Goal: Find specific page/section: Find specific page/section

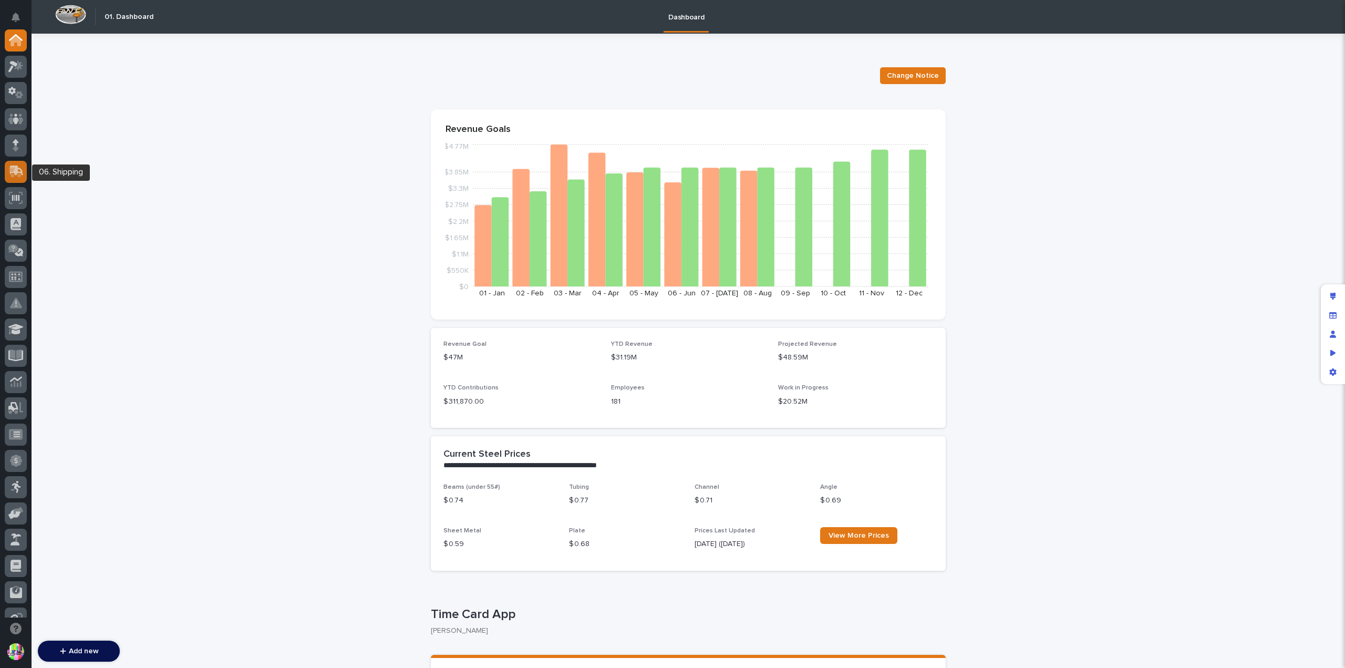
click at [22, 168] on icon at bounding box center [15, 171] width 15 height 12
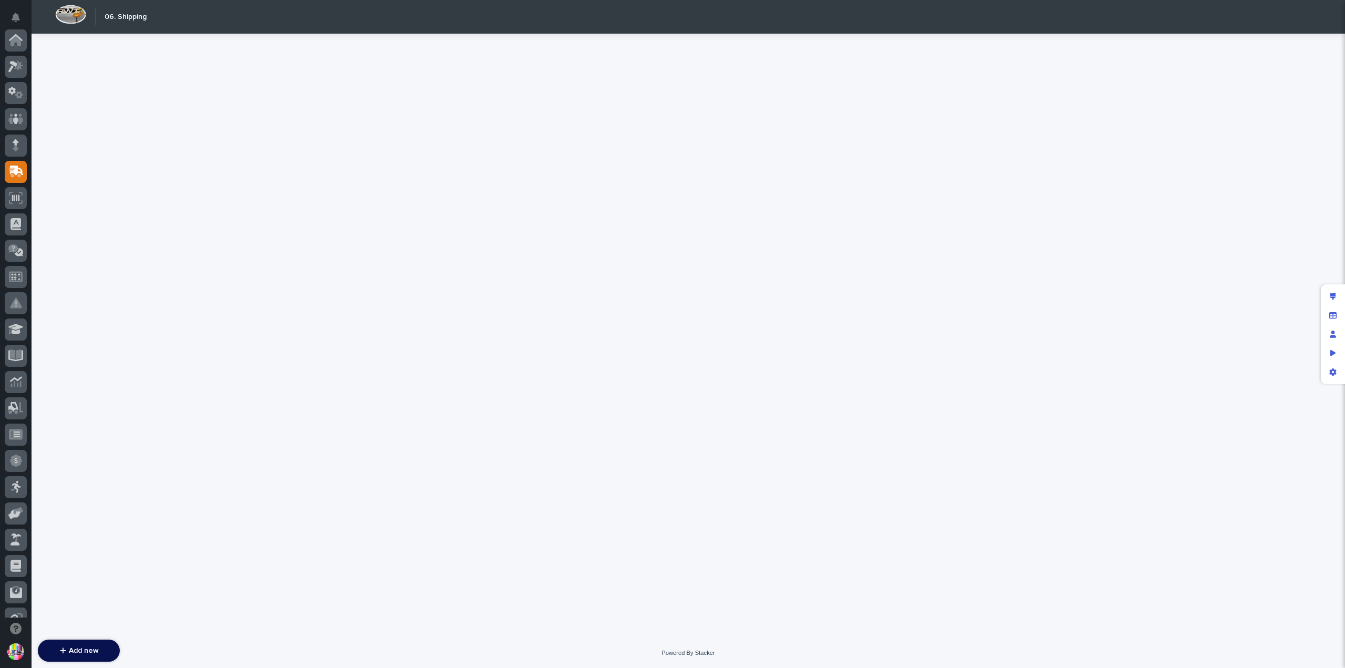
scroll to position [131, 0]
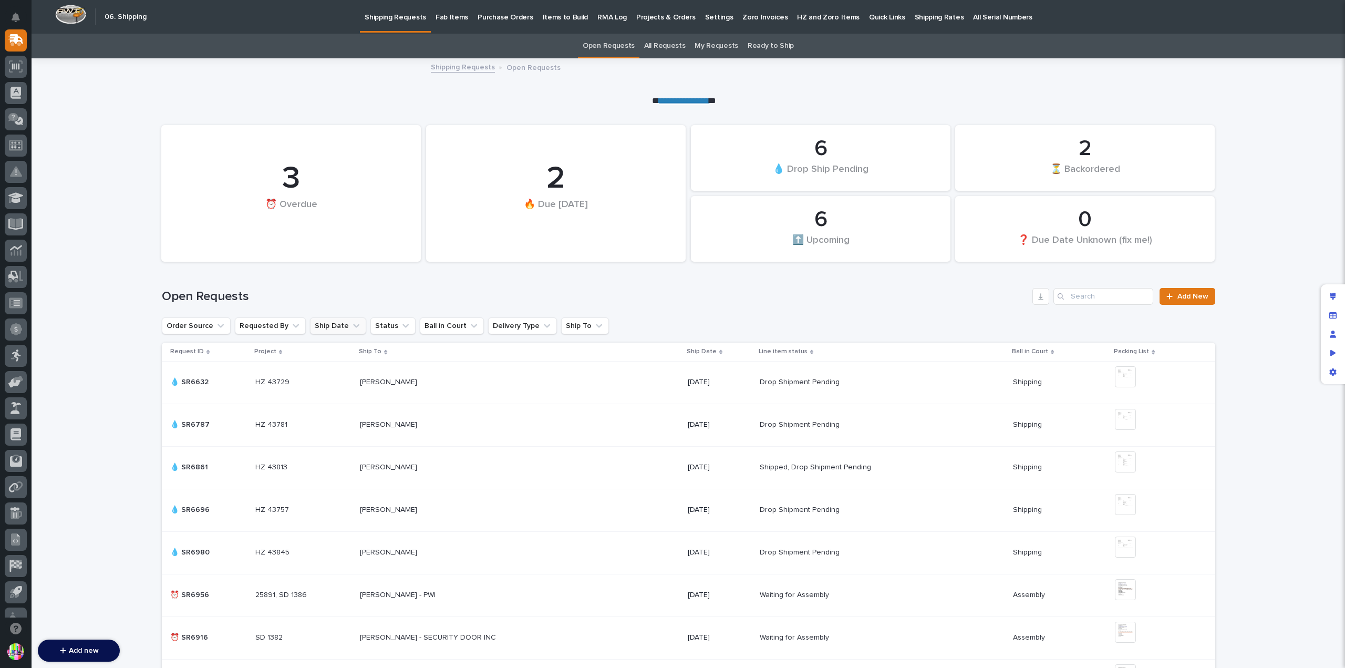
click at [327, 322] on button "Ship Date" at bounding box center [338, 325] width 56 height 17
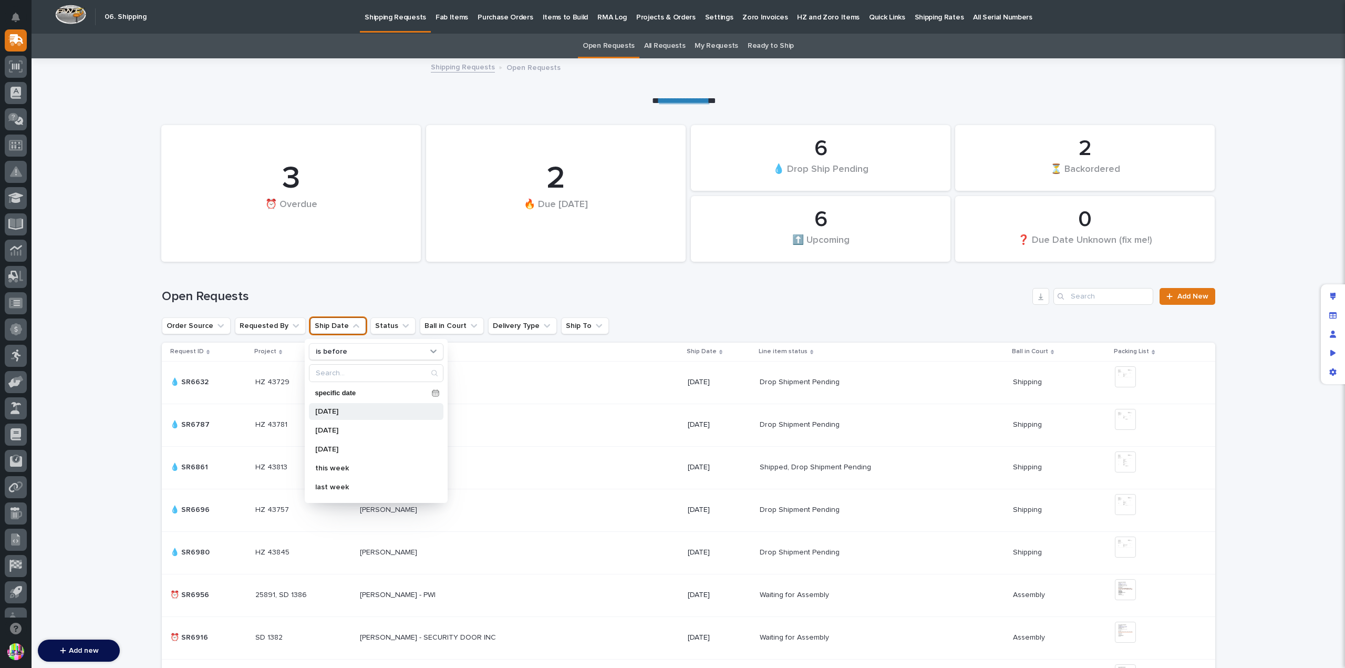
click at [339, 412] on p "today" at bounding box center [370, 411] width 111 height 7
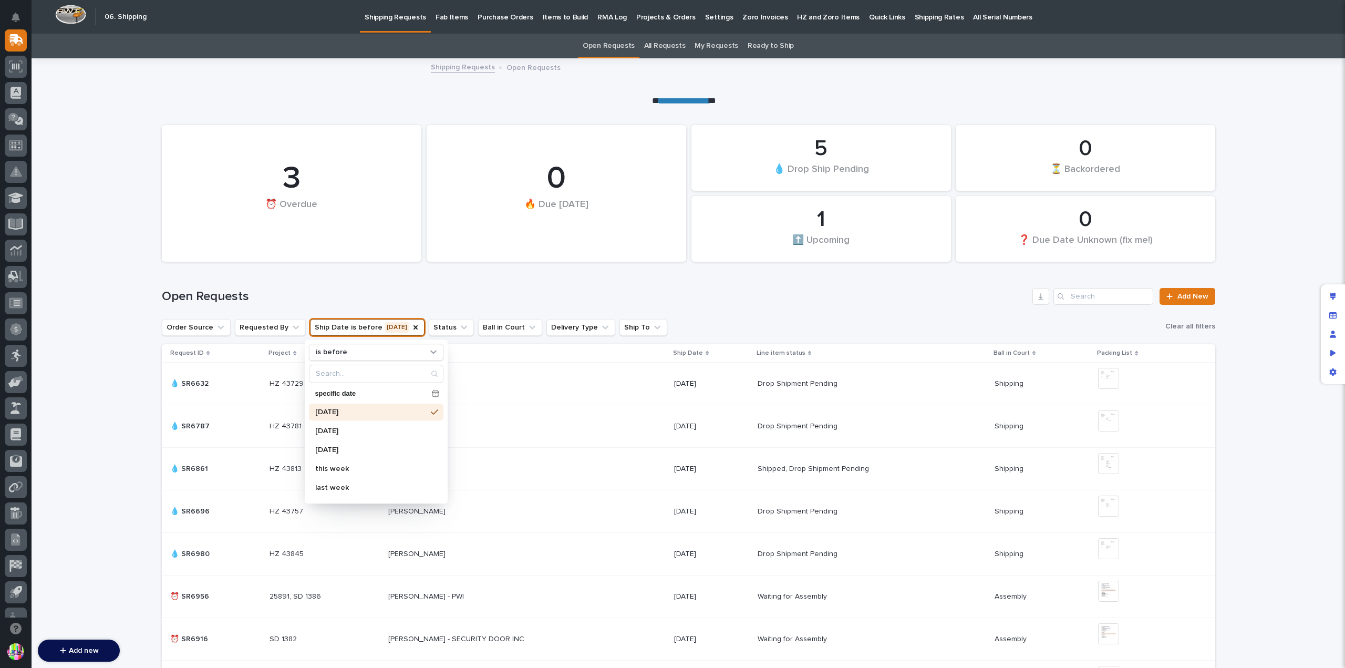
click at [447, 283] on div "Open Requests Add New" at bounding box center [688, 292] width 1053 height 50
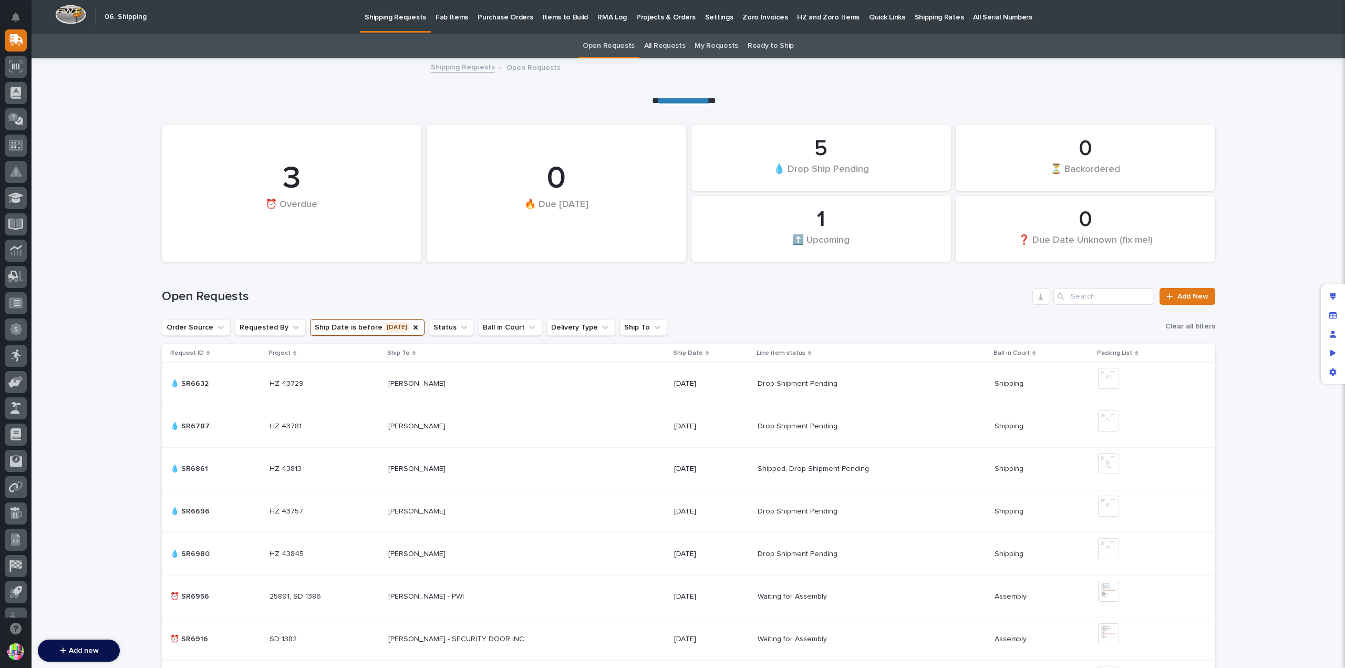
click at [768, 46] on link "Ready to Ship" at bounding box center [771, 46] width 46 height 25
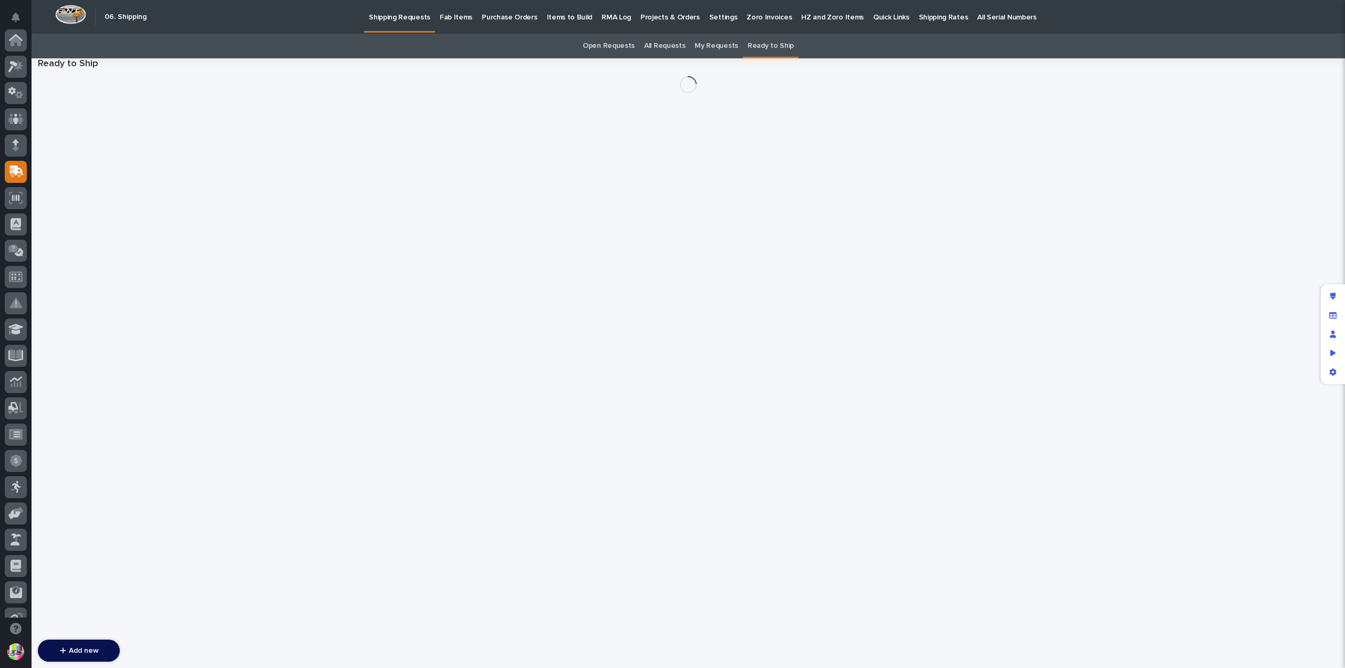
scroll to position [131, 0]
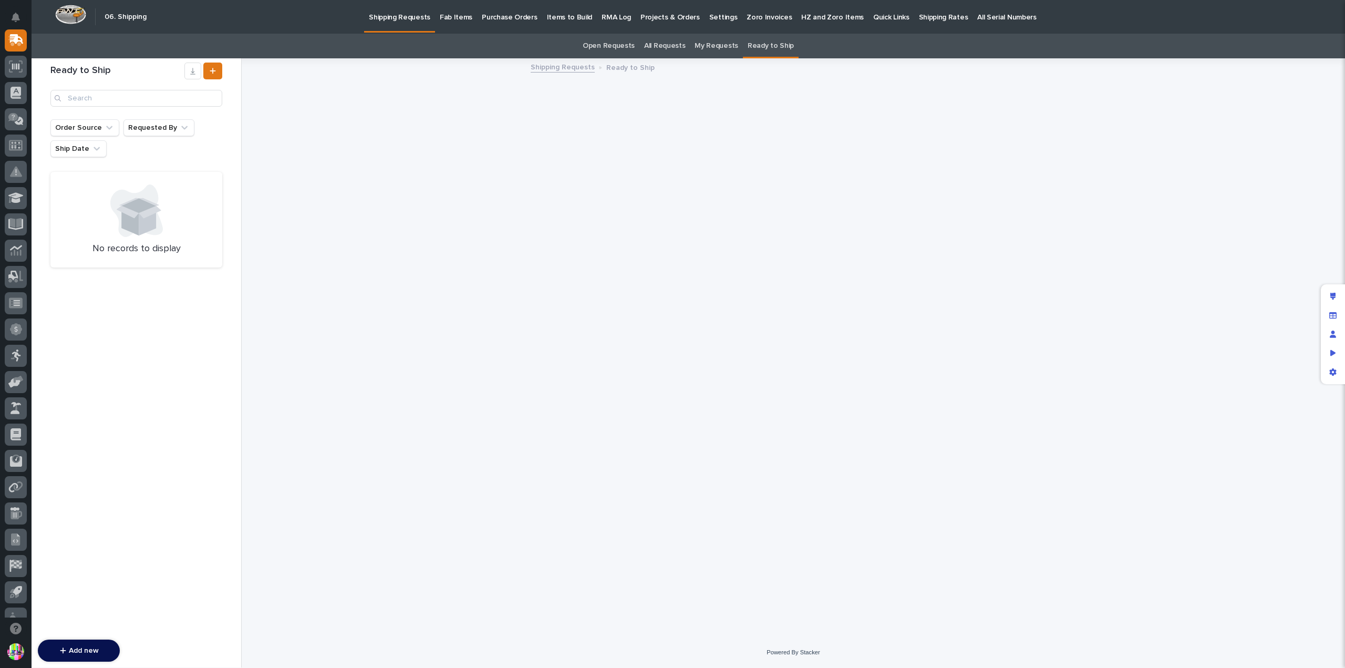
click at [602, 44] on link "Open Requests" at bounding box center [609, 46] width 52 height 25
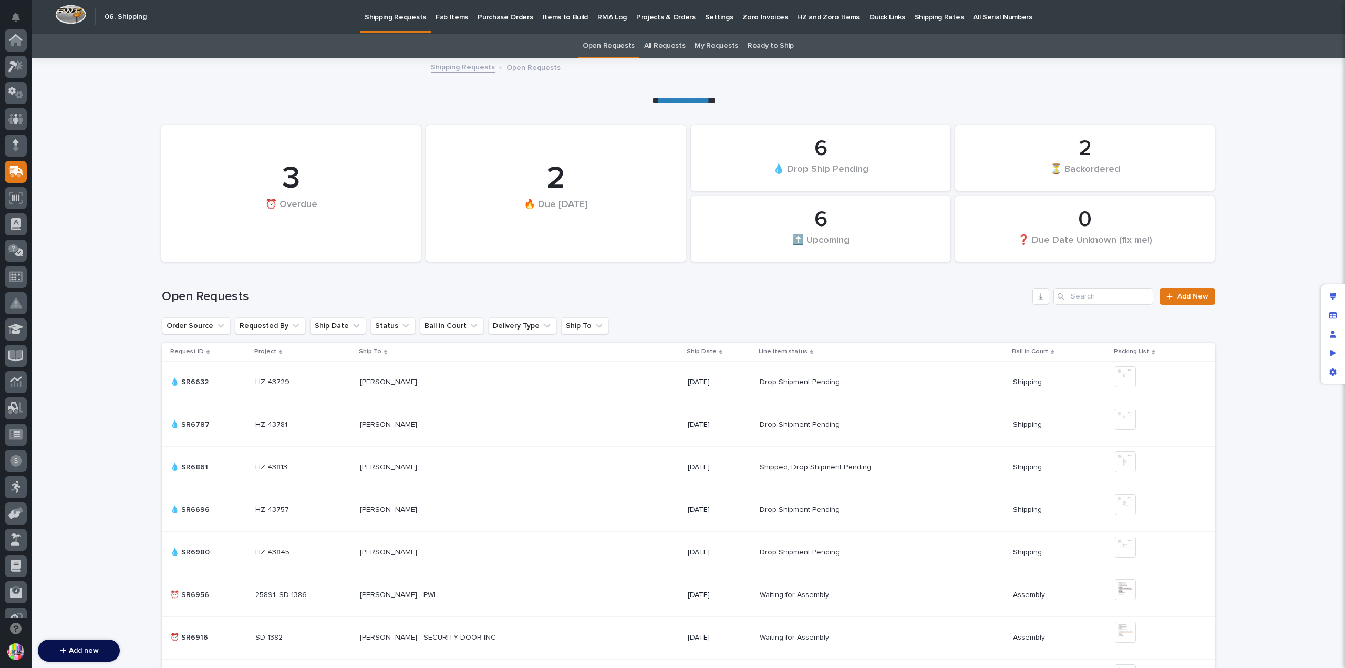
scroll to position [131, 0]
click at [669, 45] on link "All Requests" at bounding box center [664, 46] width 41 height 25
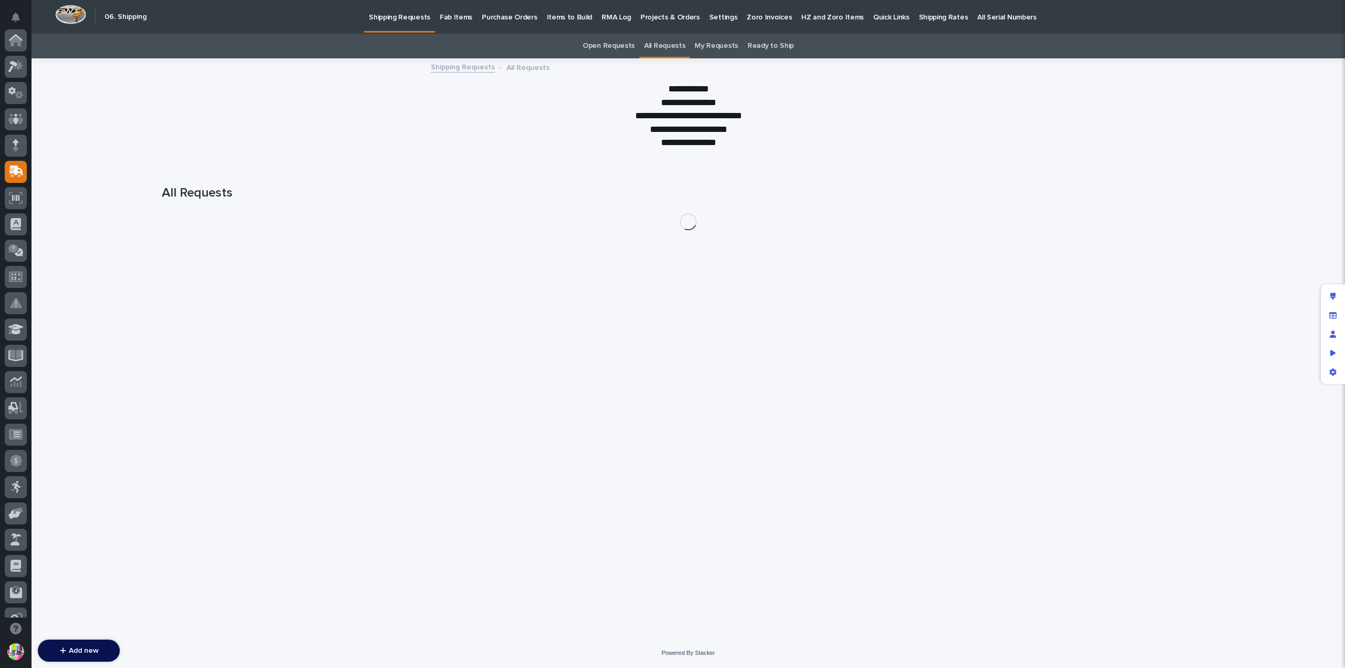
scroll to position [131, 0]
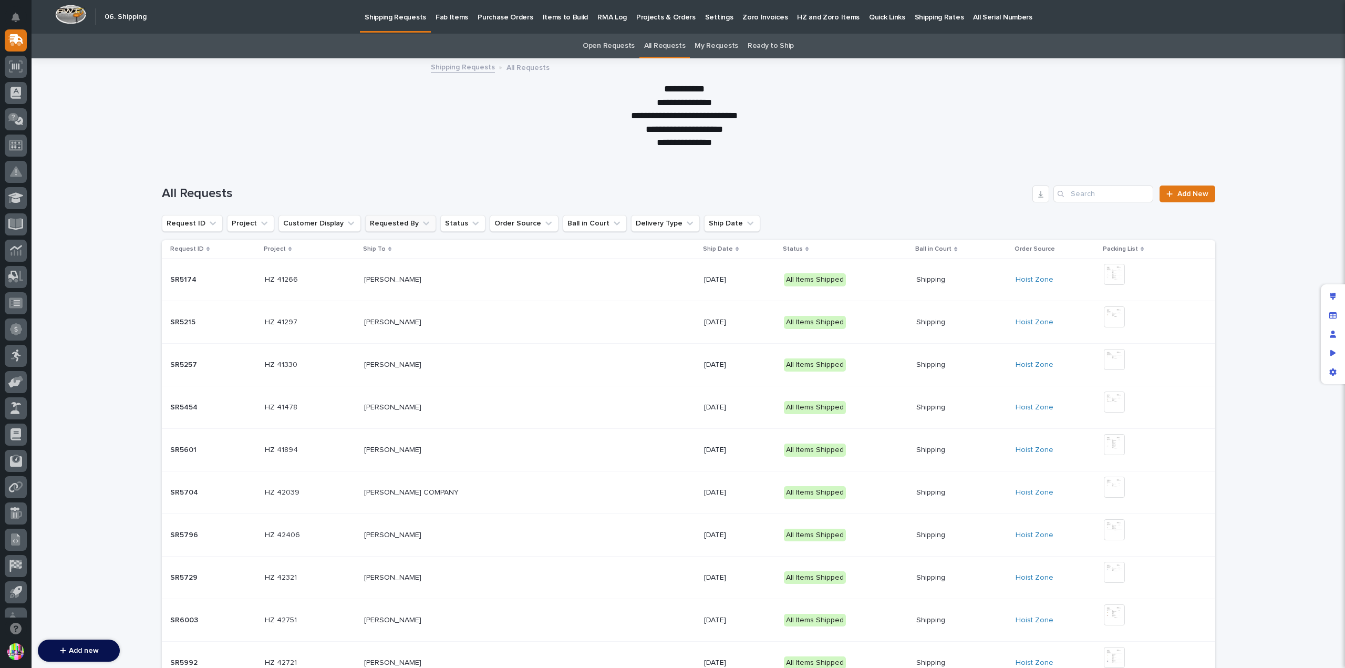
click at [421, 219] on icon "Requested By" at bounding box center [426, 223] width 11 height 11
click at [504, 154] on div at bounding box center [685, 111] width 1306 height 105
